Goal: Find specific page/section: Find specific page/section

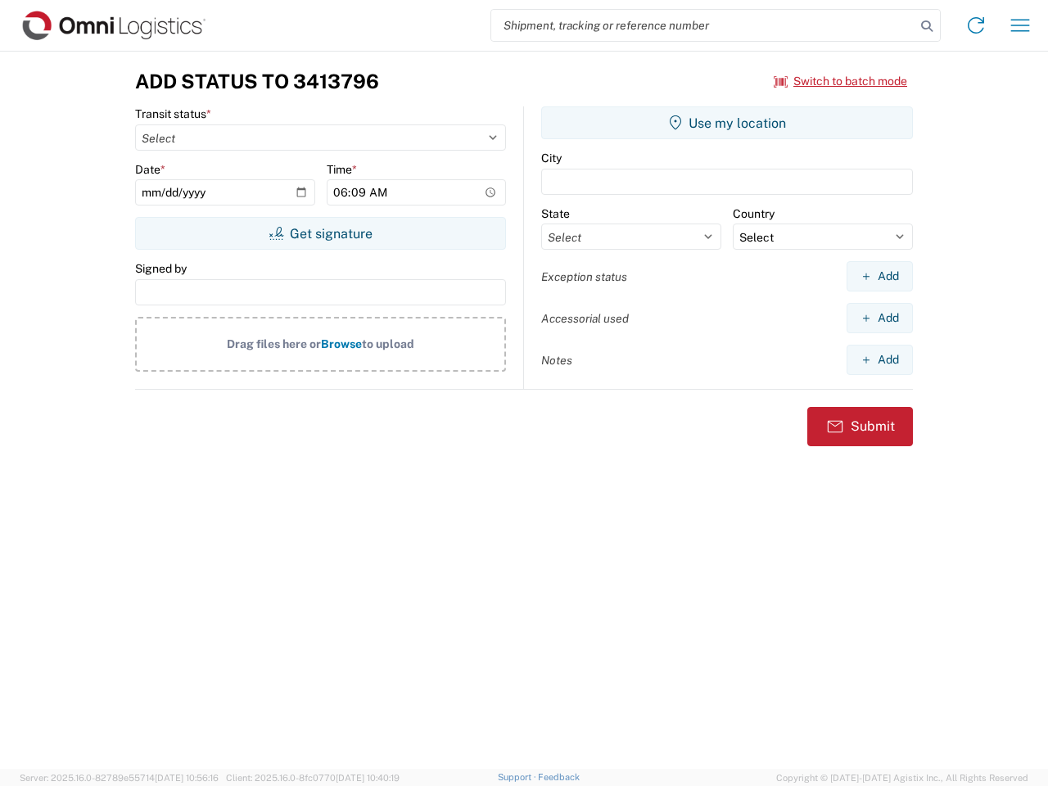
click at [703, 25] on input "search" at bounding box center [703, 25] width 424 height 31
click at [927, 26] on icon at bounding box center [926, 26] width 23 height 23
click at [976, 25] on icon at bounding box center [976, 25] width 26 height 26
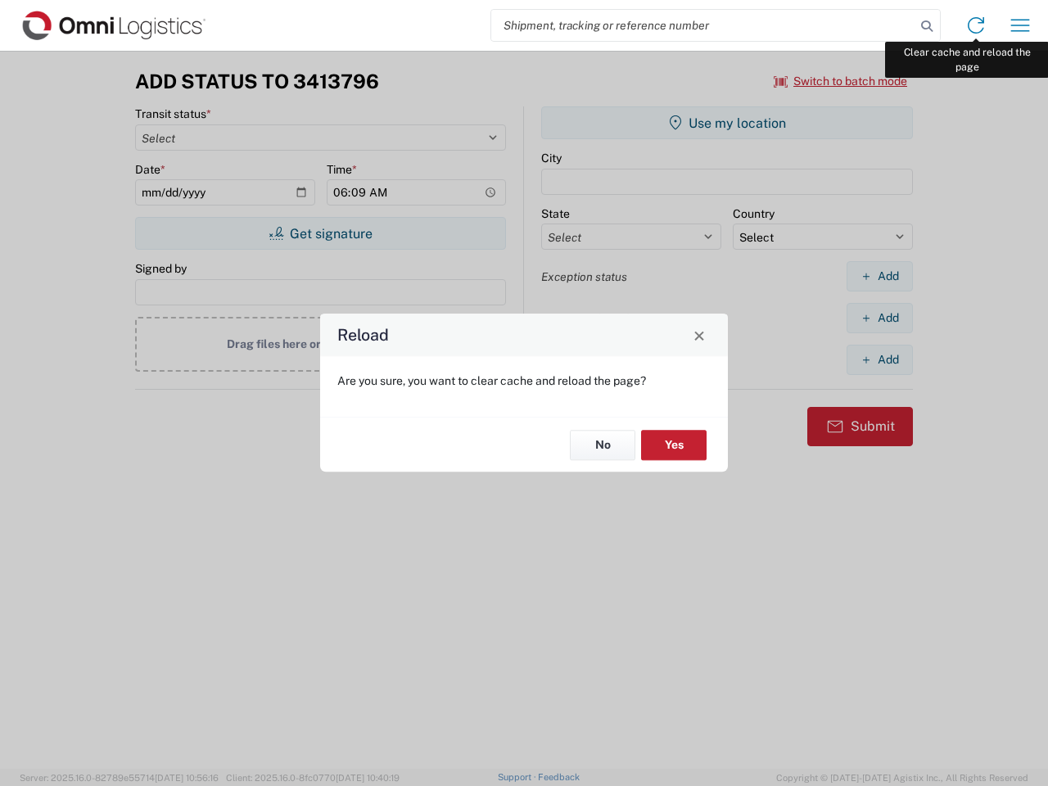
click at [1020, 25] on div "Reload Are you sure, you want to clear cache and reload the page? No Yes" at bounding box center [524, 393] width 1048 height 786
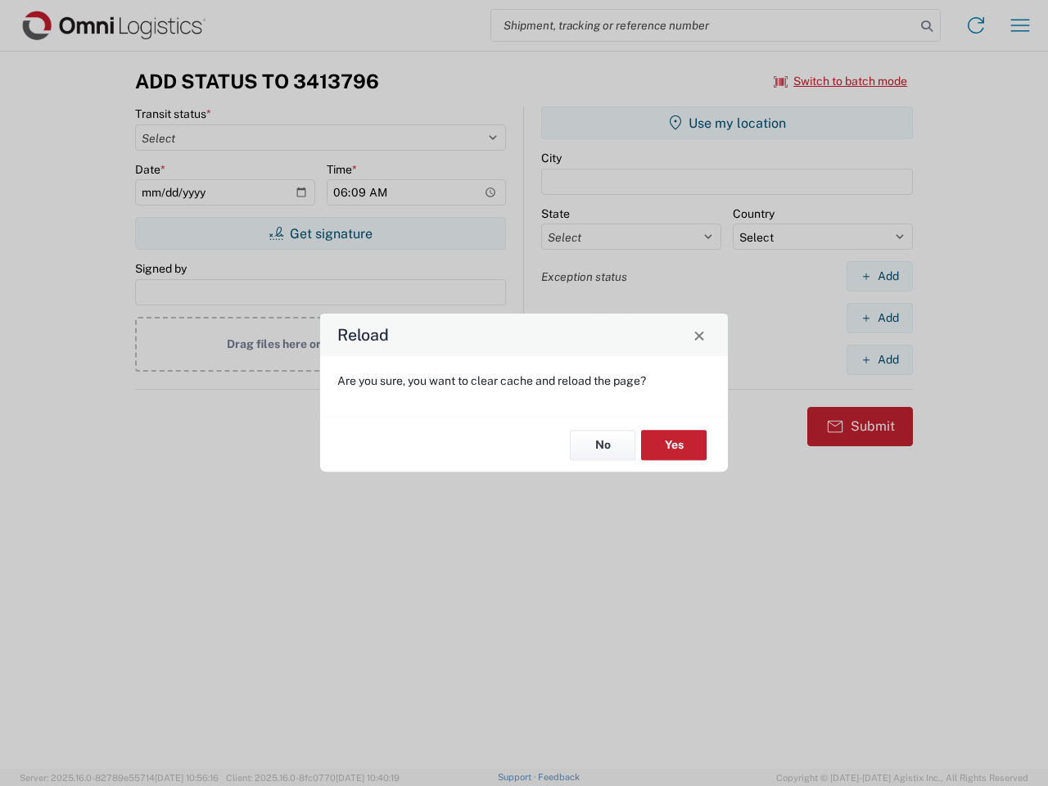
click at [841, 81] on div "Reload Are you sure, you want to clear cache and reload the page? No Yes" at bounding box center [524, 393] width 1048 height 786
click at [320, 233] on div "Reload Are you sure, you want to clear cache and reload the page? No Yes" at bounding box center [524, 393] width 1048 height 786
click at [727, 123] on div "Reload Are you sure, you want to clear cache and reload the page? No Yes" at bounding box center [524, 393] width 1048 height 786
click at [879, 276] on div "Reload Are you sure, you want to clear cache and reload the page? No Yes" at bounding box center [524, 393] width 1048 height 786
click at [879, 318] on div "Reload Are you sure, you want to clear cache and reload the page? No Yes" at bounding box center [524, 393] width 1048 height 786
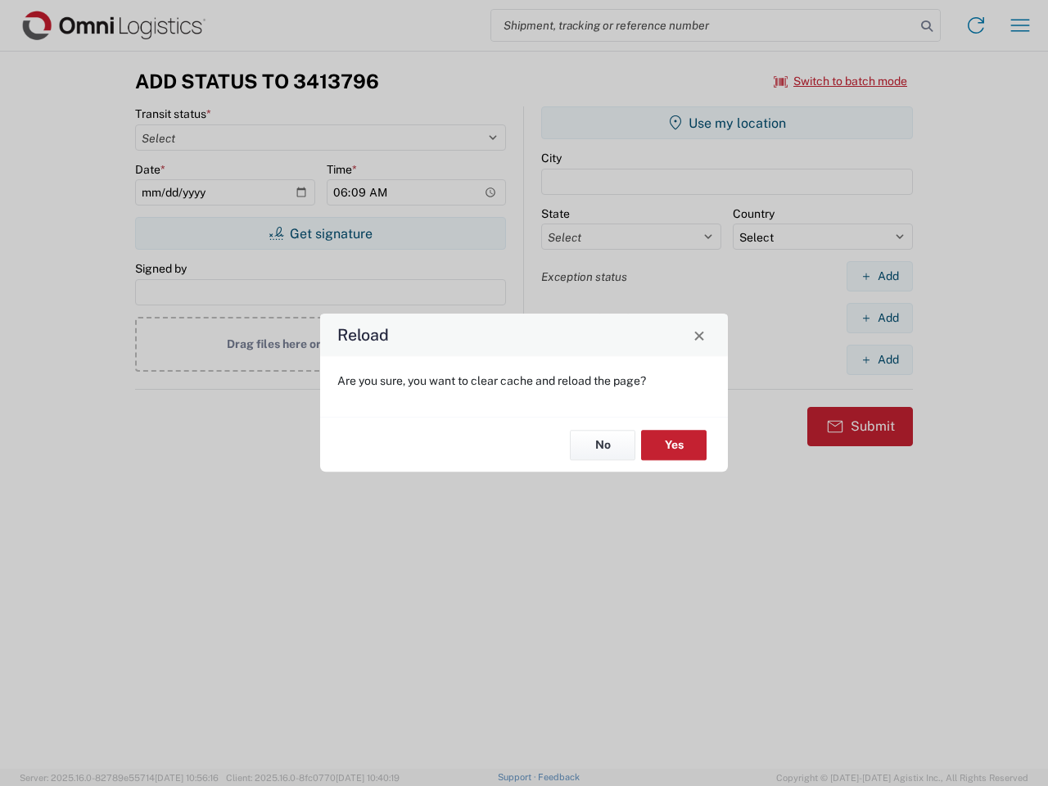
click at [879, 359] on div "Reload Are you sure, you want to clear cache and reload the page? No Yes" at bounding box center [524, 393] width 1048 height 786
